Goal: Information Seeking & Learning: Learn about a topic

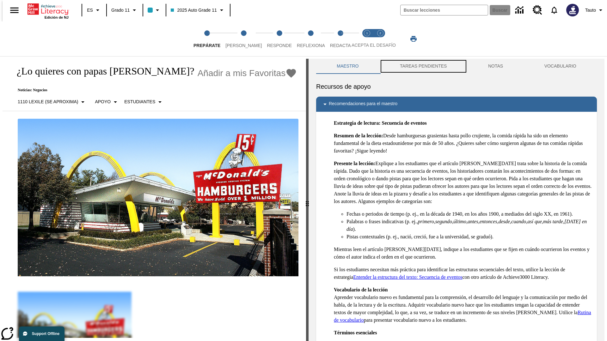
click at [423, 66] on button "TAREAS PENDIENTES" at bounding box center [423, 66] width 88 height 15
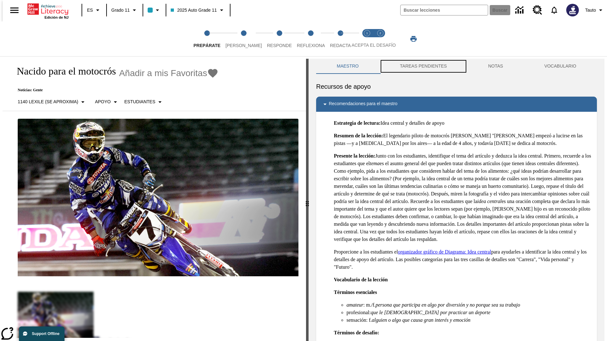
click at [423, 66] on button "TAREAS PENDIENTES" at bounding box center [423, 66] width 88 height 15
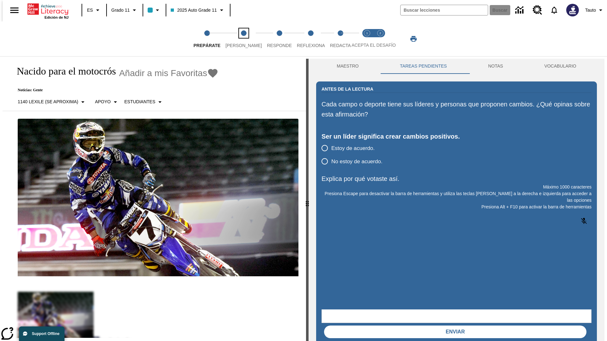
click at [238, 39] on span "Lee" at bounding box center [243, 42] width 36 height 11
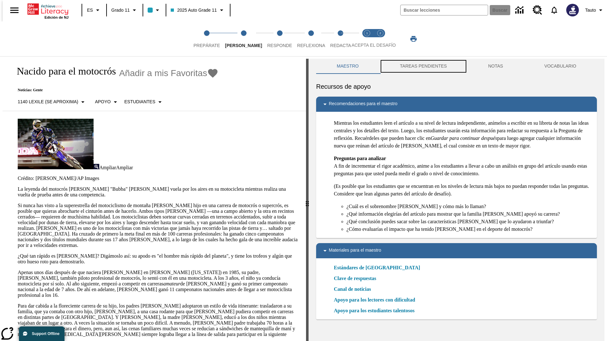
scroll to position [0, 0]
click at [423, 66] on button "TAREAS PENDIENTES" at bounding box center [423, 65] width 88 height 15
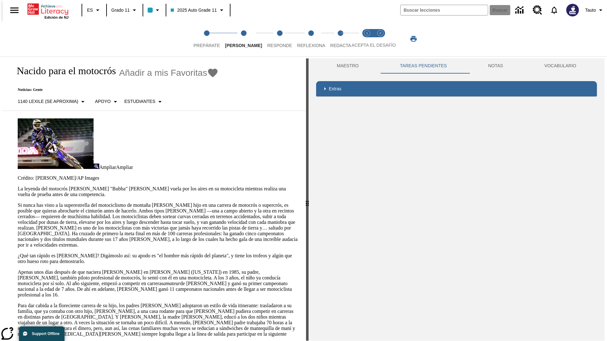
click at [18, 203] on p "Si nunca has visto a la superestrella del motociclismo de montaña James Stewart…" at bounding box center [158, 226] width 281 height 46
